Goal: Information Seeking & Learning: Check status

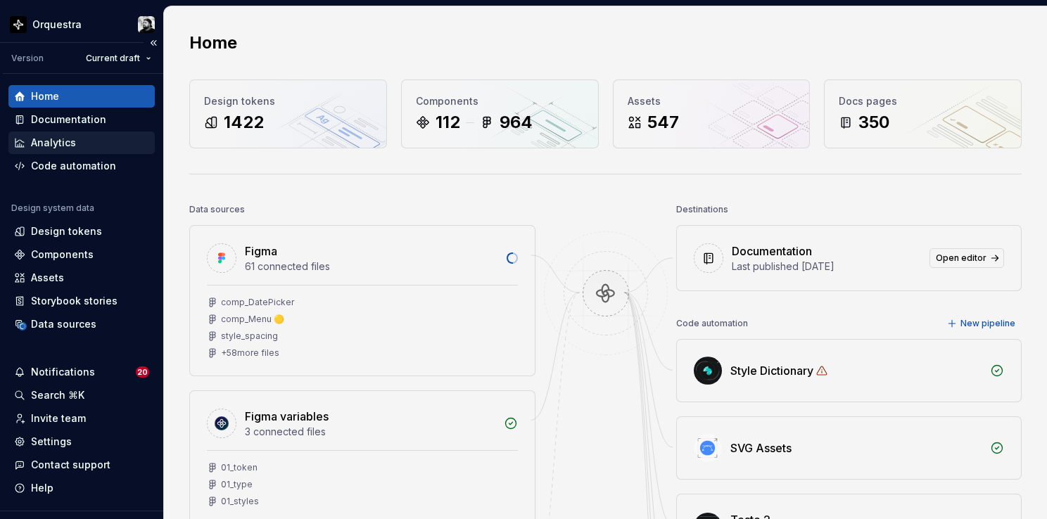
click at [65, 144] on div "Analytics" at bounding box center [53, 143] width 45 height 14
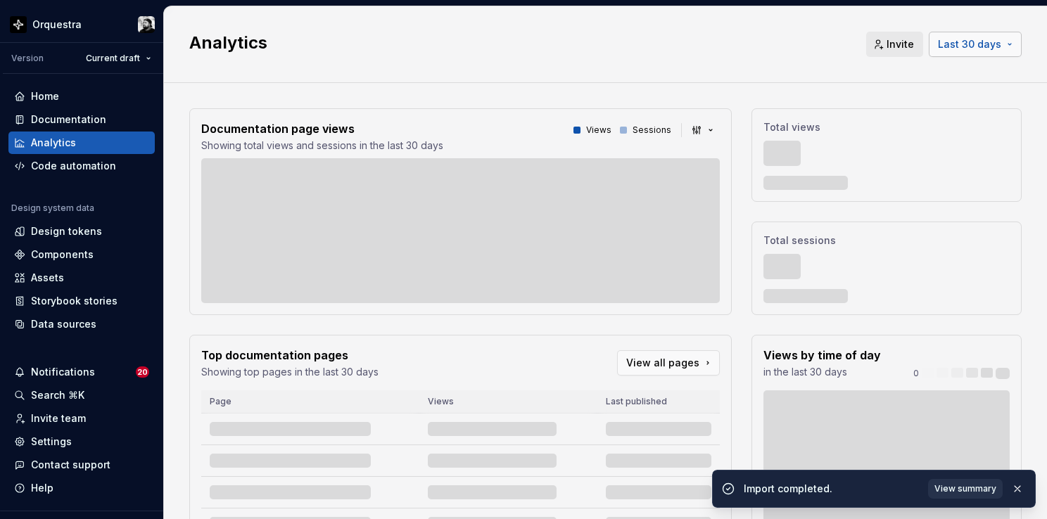
click at [971, 38] on span "Last 30 days" at bounding box center [969, 44] width 63 height 14
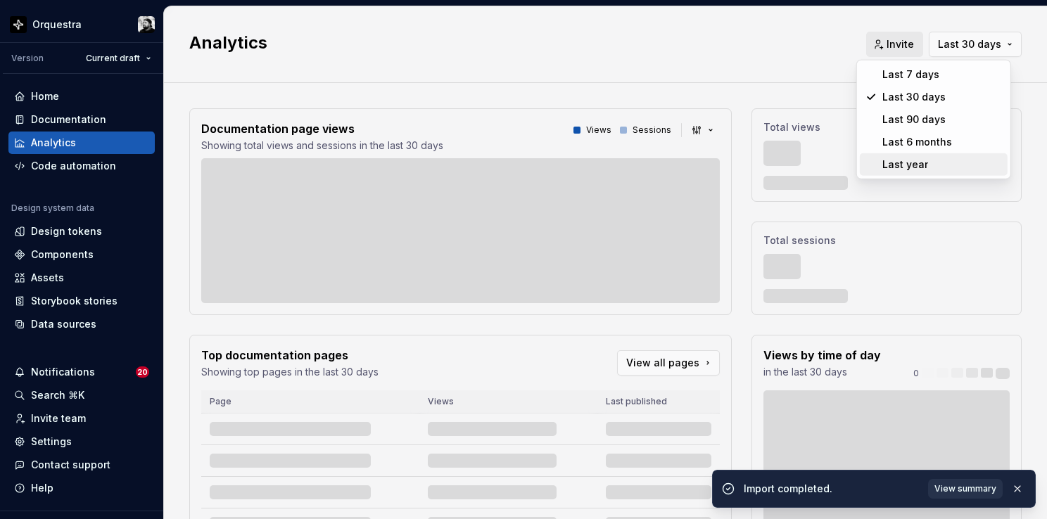
click at [936, 163] on div "Last year" at bounding box center [943, 165] width 120 height 14
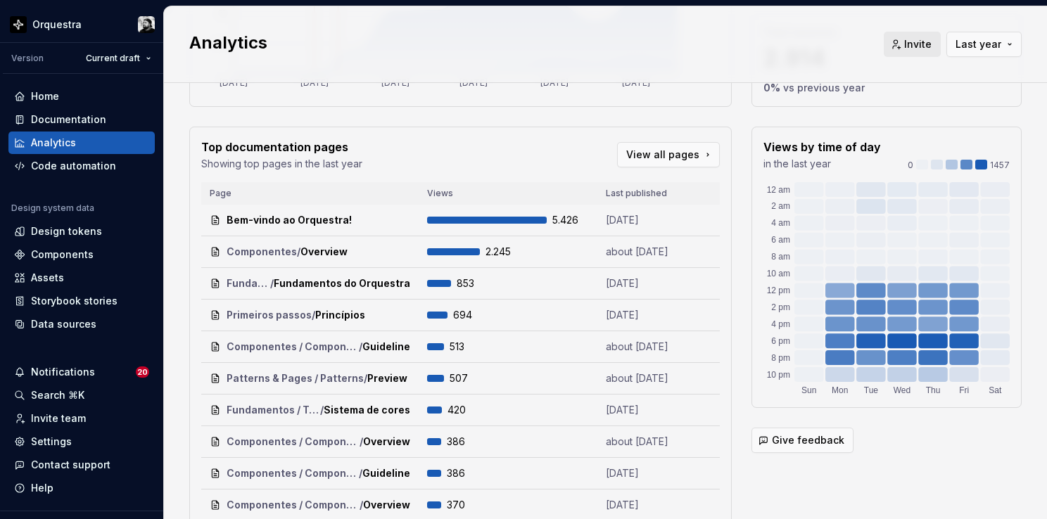
scroll to position [211, 0]
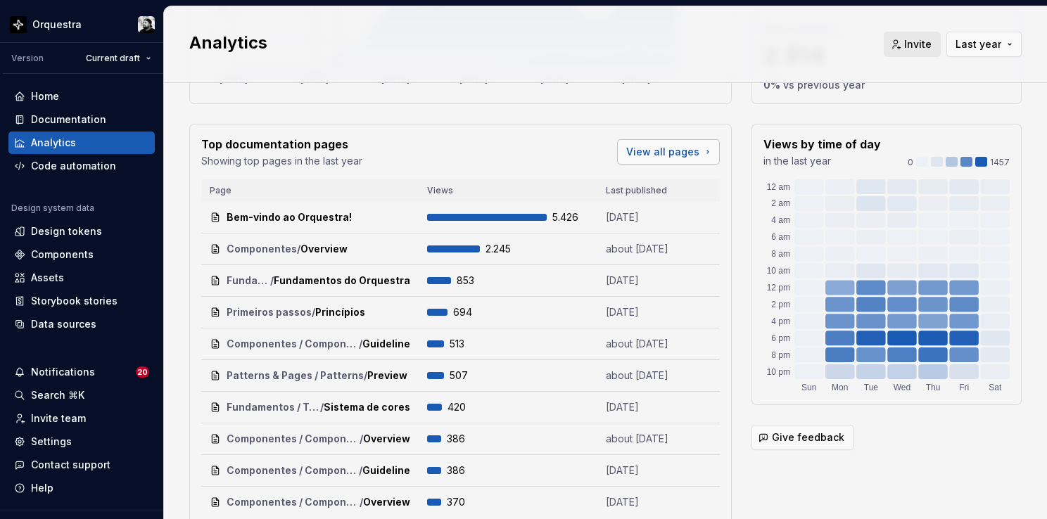
click at [695, 157] on link "View all pages" at bounding box center [668, 151] width 103 height 25
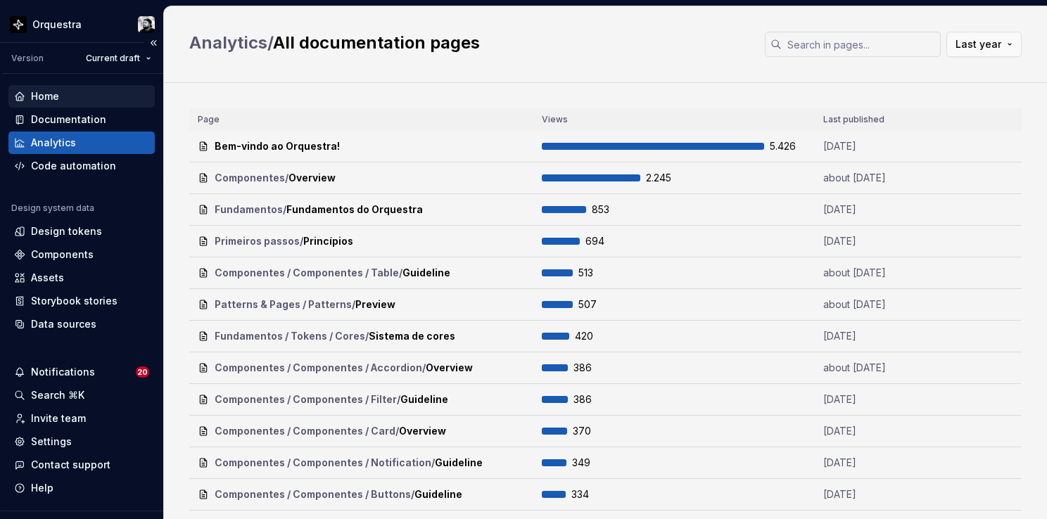
click at [42, 99] on div "Home" at bounding box center [45, 96] width 28 height 14
